Goal: Book appointment/travel/reservation

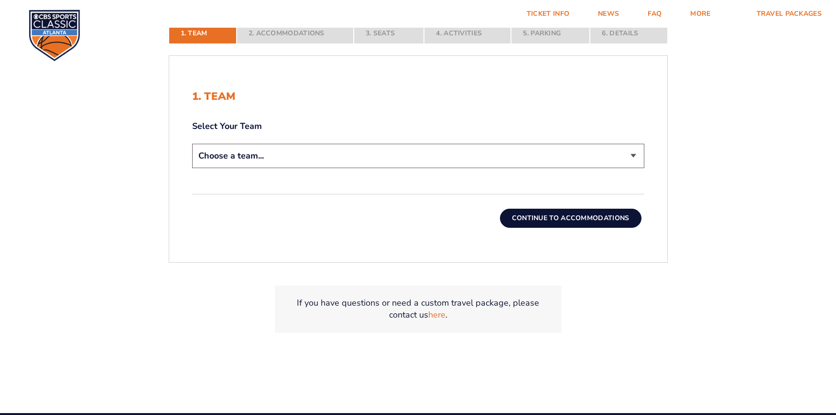
click at [295, 157] on select "Choose a team... [US_STATE] Wildcats [US_STATE] State Buckeyes [US_STATE] Tar H…" at bounding box center [418, 156] width 452 height 24
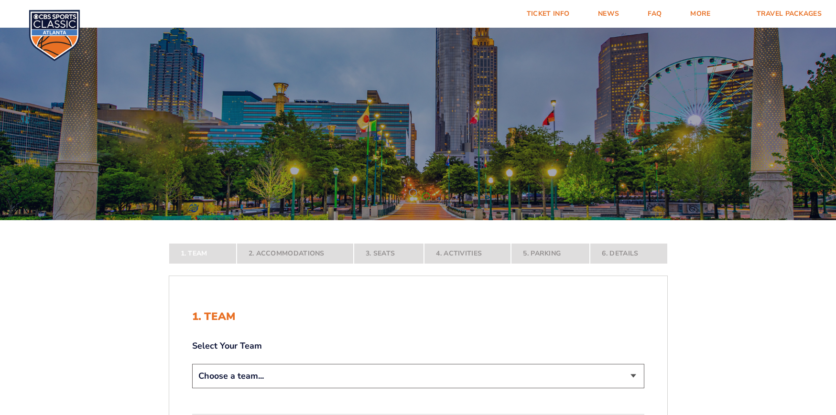
select select "12756"
click at [192, 388] on select "Choose a team... [US_STATE] Wildcats [US_STATE] State Buckeyes [US_STATE] Tar H…" at bounding box center [418, 376] width 452 height 24
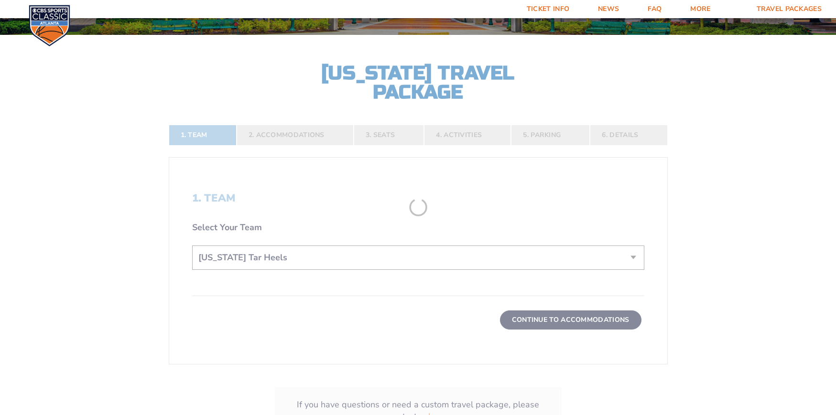
scroll to position [191, 0]
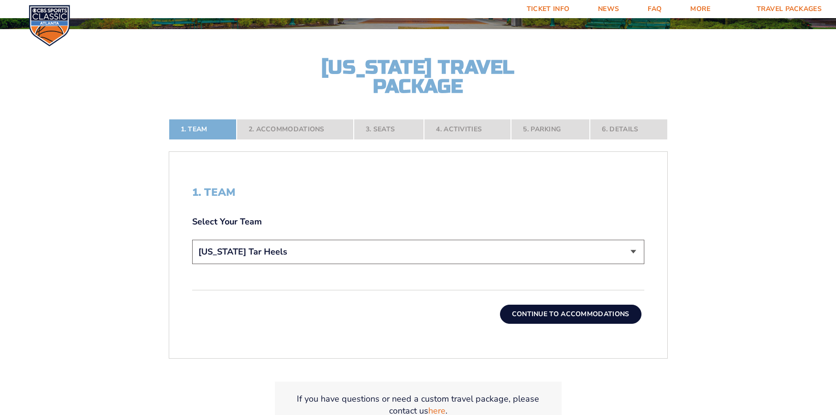
click at [561, 314] on button "Continue To Accommodations" at bounding box center [570, 314] width 141 height 19
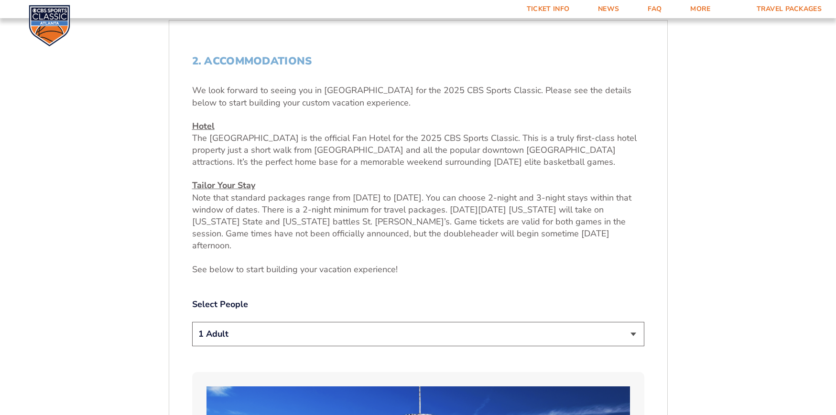
scroll to position [340, 0]
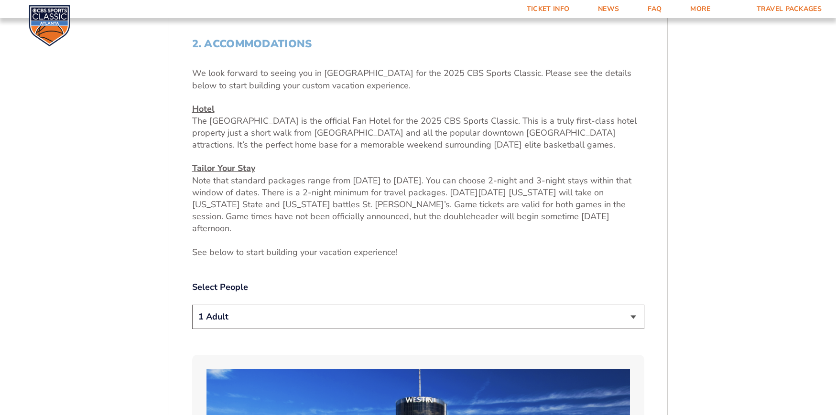
click at [346, 307] on select "1 Adult 2 Adults 3 Adults 4 Adults 2 Adults + 1 Child 2 Adults + 2 Children 2 A…" at bounding box center [418, 317] width 452 height 24
select select "2 Adults"
click at [192, 305] on select "1 Adult 2 Adults 3 Adults 4 Adults 2 Adults + 1 Child 2 Adults + 2 Children 2 A…" at bounding box center [418, 317] width 452 height 24
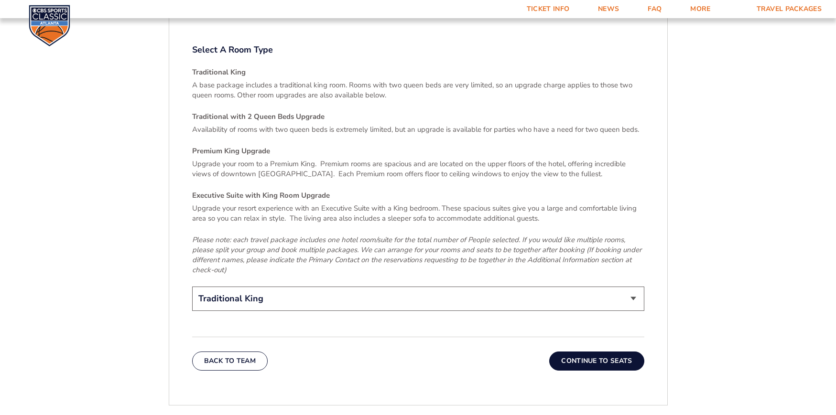
scroll to position [1438, 0]
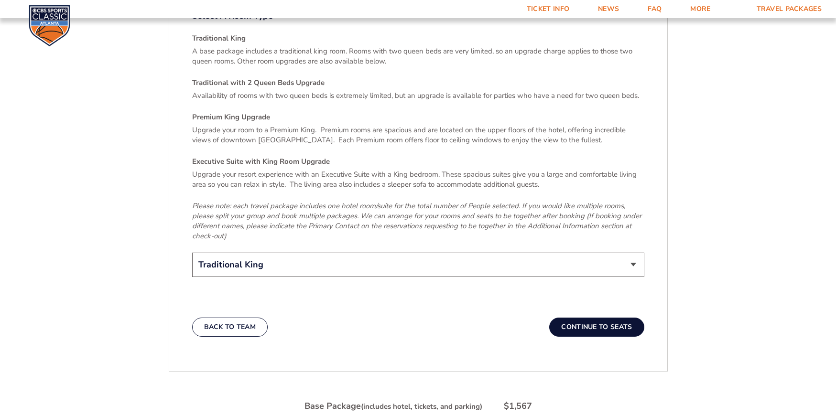
click at [583, 318] on button "Continue To Seats" at bounding box center [596, 327] width 95 height 19
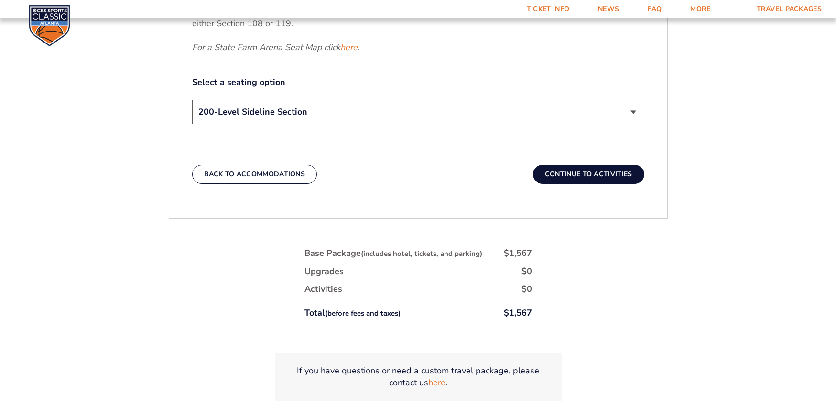
scroll to position [531, 0]
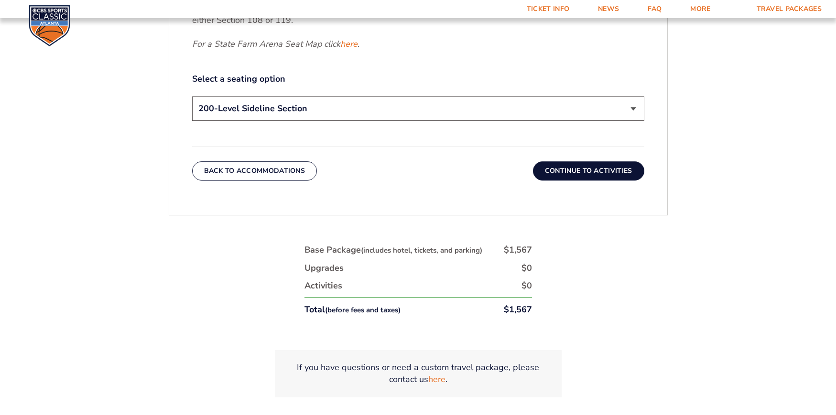
click at [587, 168] on button "Continue To Activities" at bounding box center [588, 170] width 111 height 19
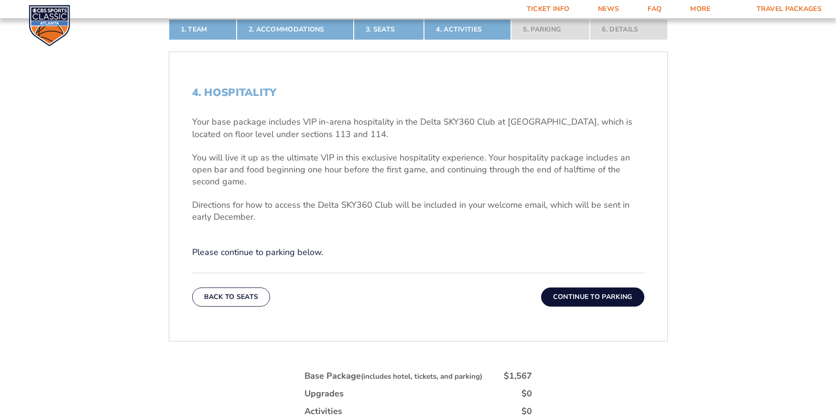
scroll to position [292, 0]
